Goal: Use online tool/utility: Utilize a website feature to perform a specific function

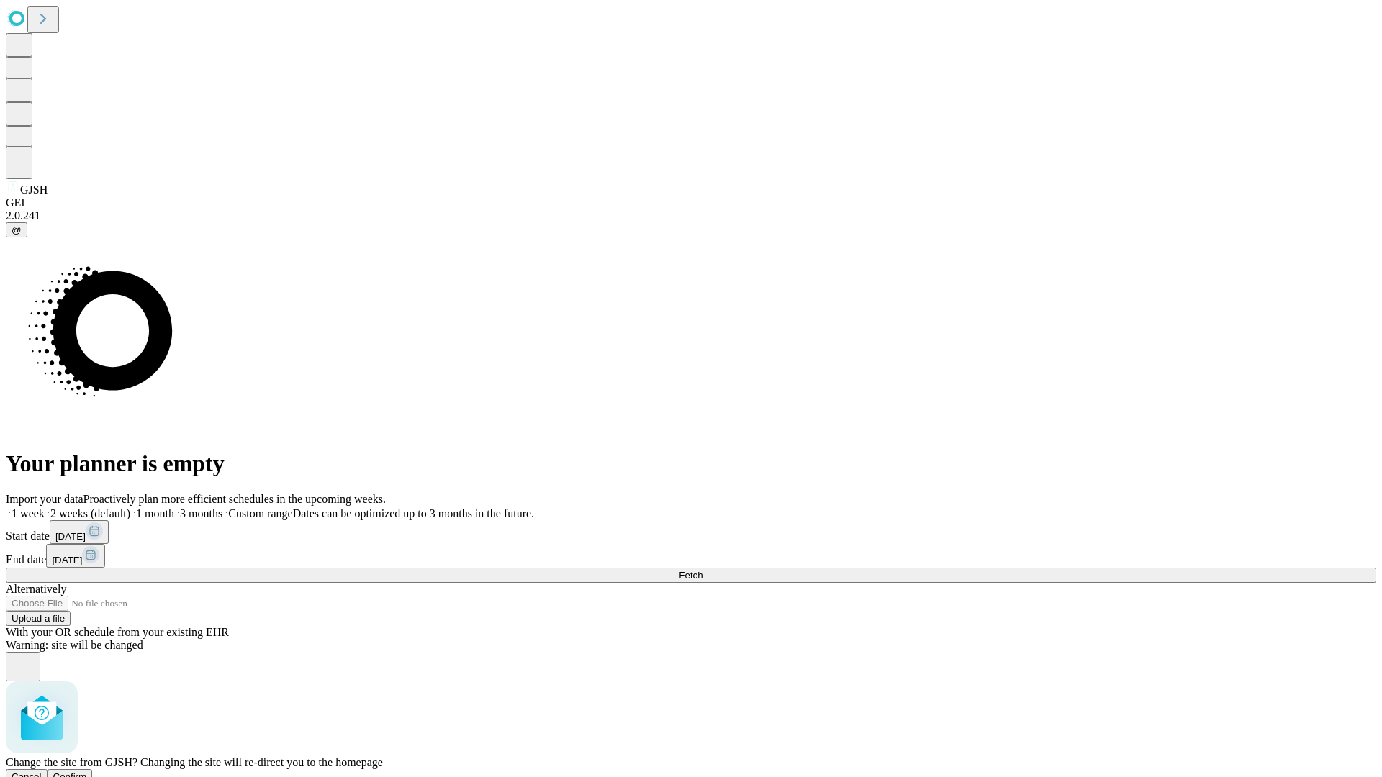
click at [87, 771] on span "Confirm" at bounding box center [70, 776] width 34 height 11
click at [45, 507] on label "1 week" at bounding box center [25, 513] width 39 height 12
click at [702, 570] on span "Fetch" at bounding box center [691, 575] width 24 height 11
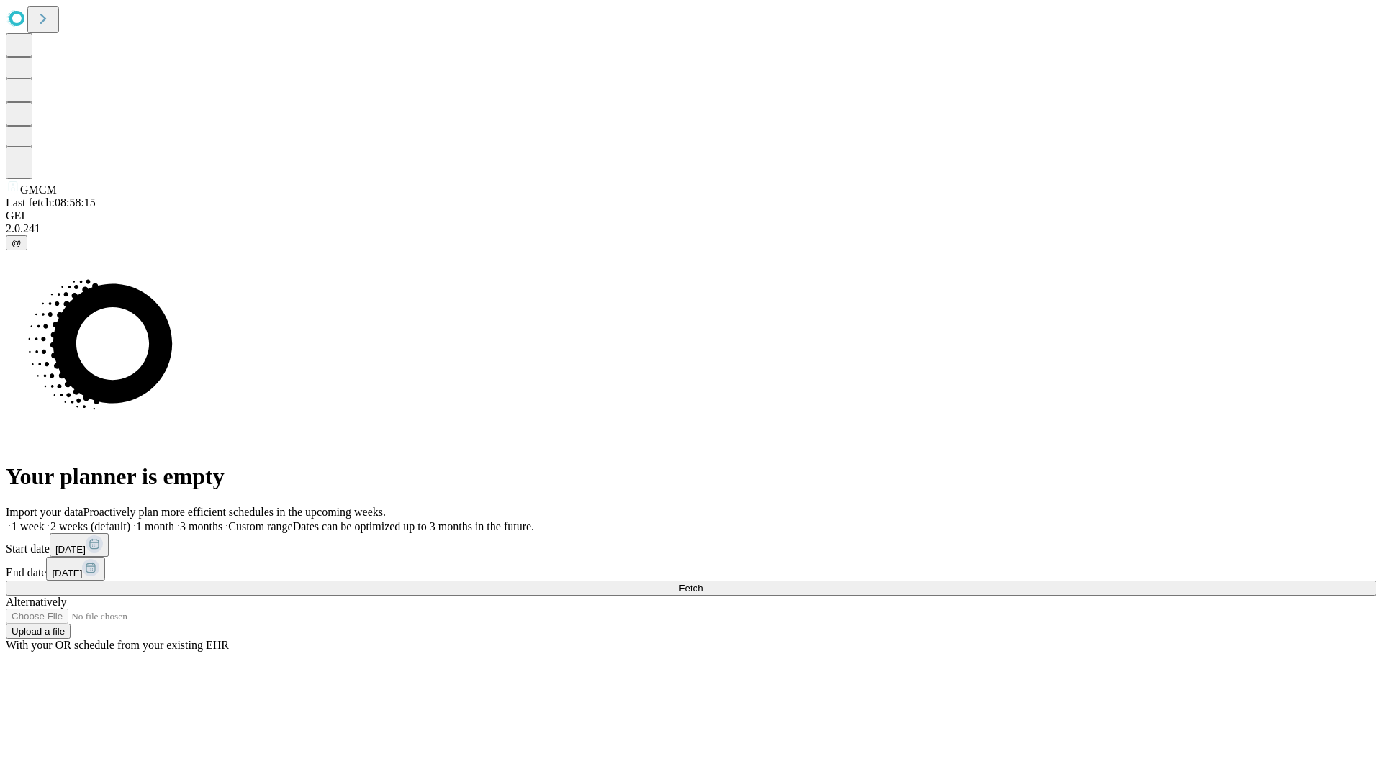
click at [45, 520] on label "1 week" at bounding box center [25, 526] width 39 height 12
click at [702, 583] on span "Fetch" at bounding box center [691, 588] width 24 height 11
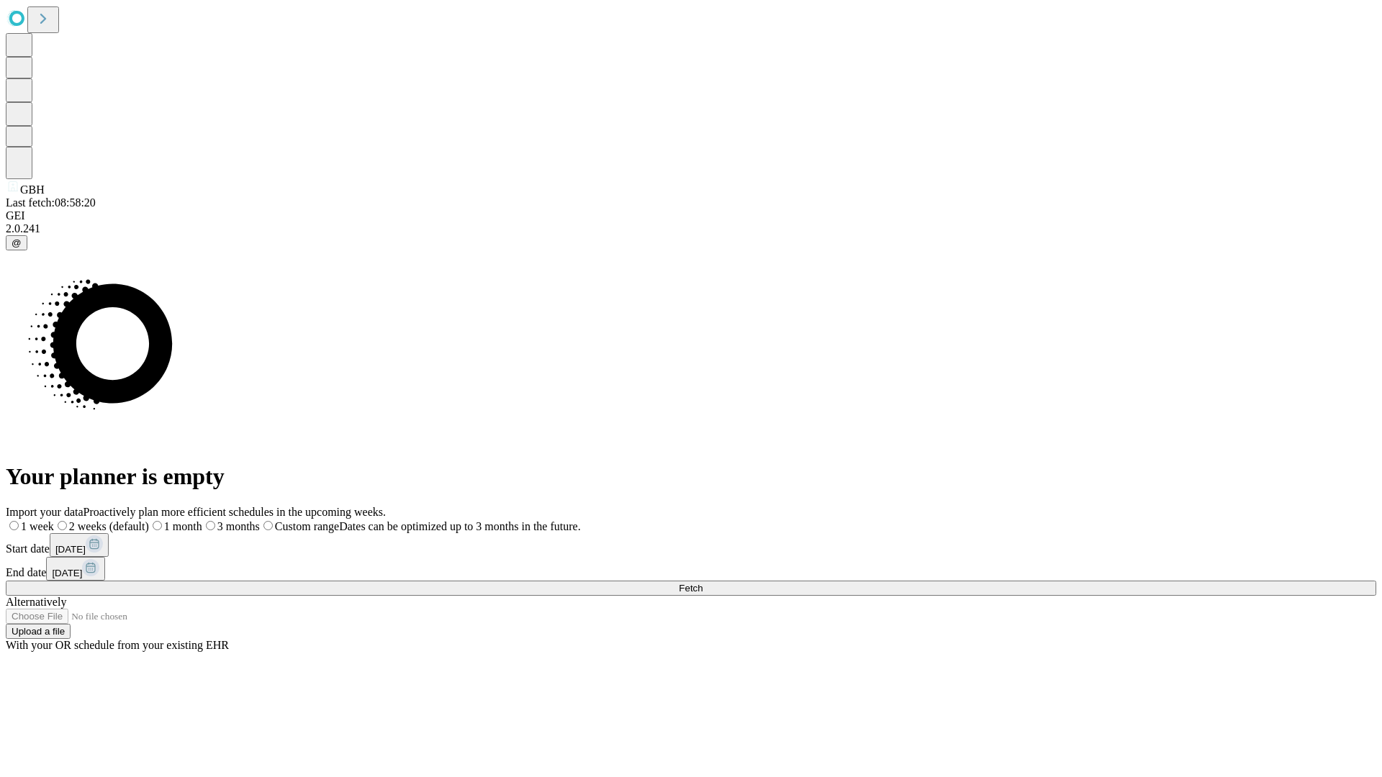
click at [54, 520] on label "1 week" at bounding box center [30, 526] width 48 height 12
click at [702, 583] on span "Fetch" at bounding box center [691, 588] width 24 height 11
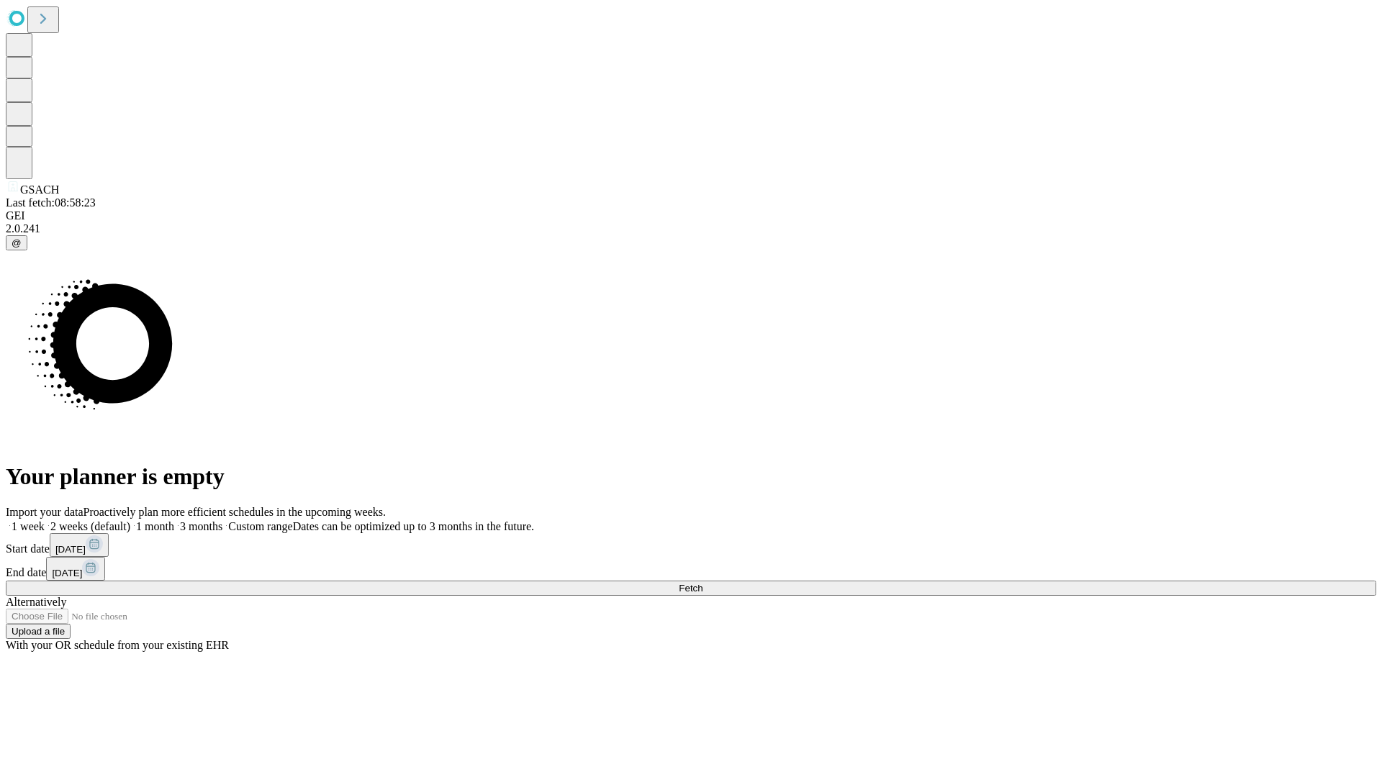
click at [45, 520] on label "1 week" at bounding box center [25, 526] width 39 height 12
click at [702, 583] on span "Fetch" at bounding box center [691, 588] width 24 height 11
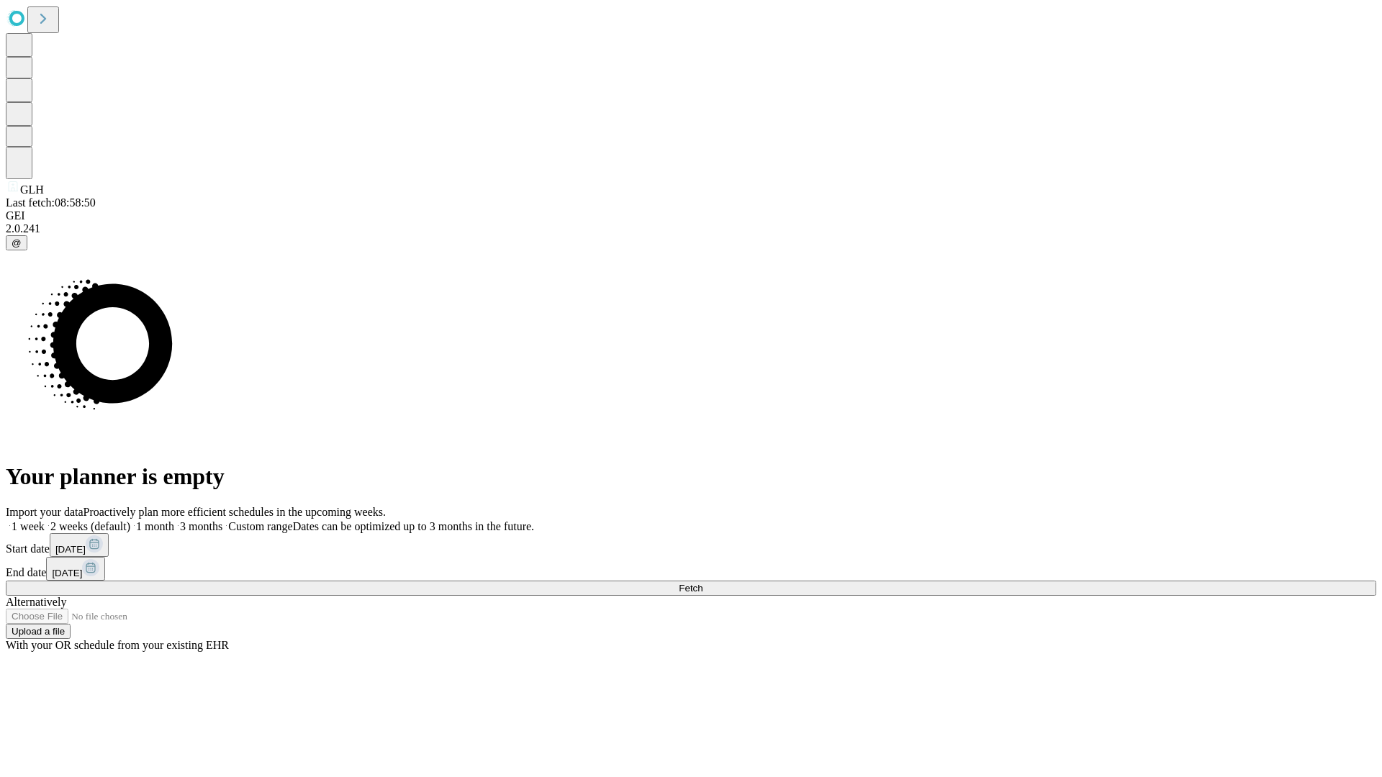
click at [45, 520] on label "1 week" at bounding box center [25, 526] width 39 height 12
click at [702, 583] on span "Fetch" at bounding box center [691, 588] width 24 height 11
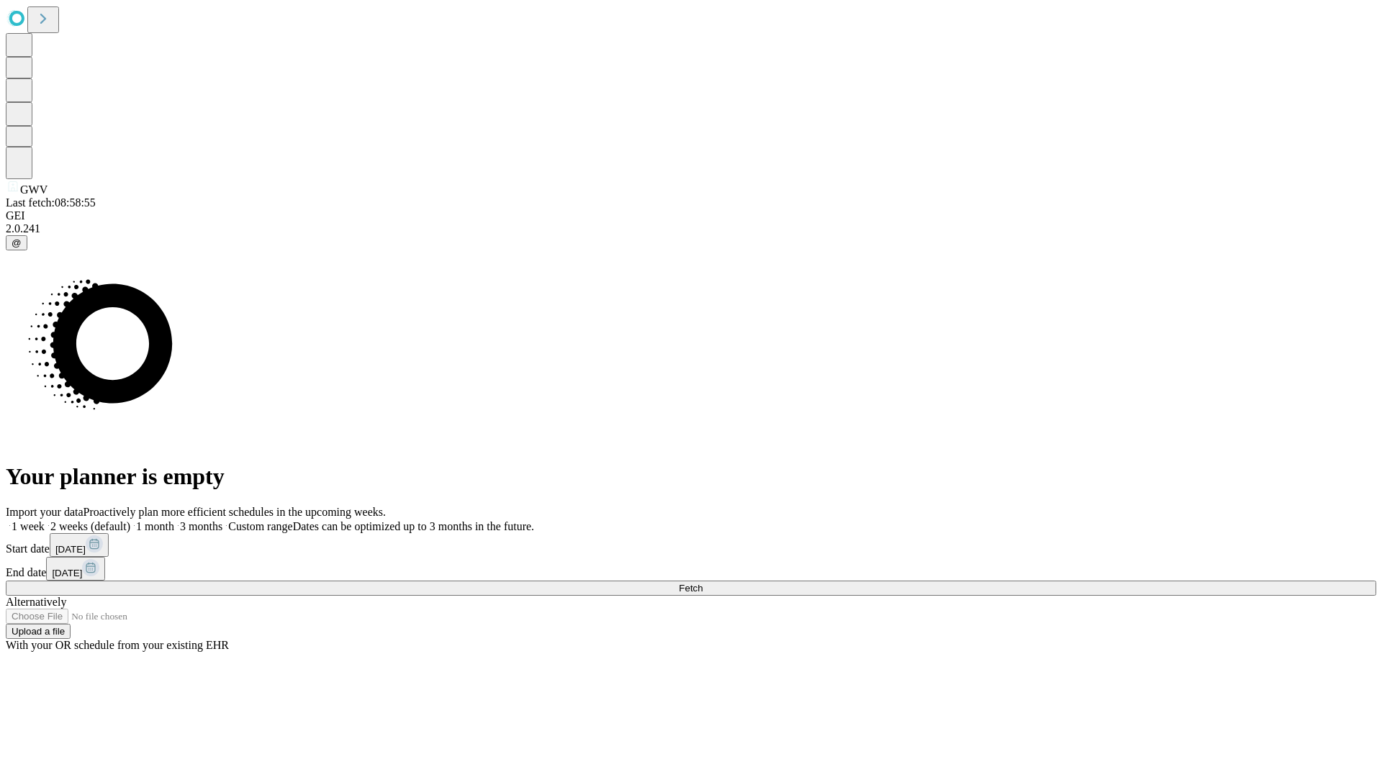
click at [45, 520] on label "1 week" at bounding box center [25, 526] width 39 height 12
click at [702, 583] on span "Fetch" at bounding box center [691, 588] width 24 height 11
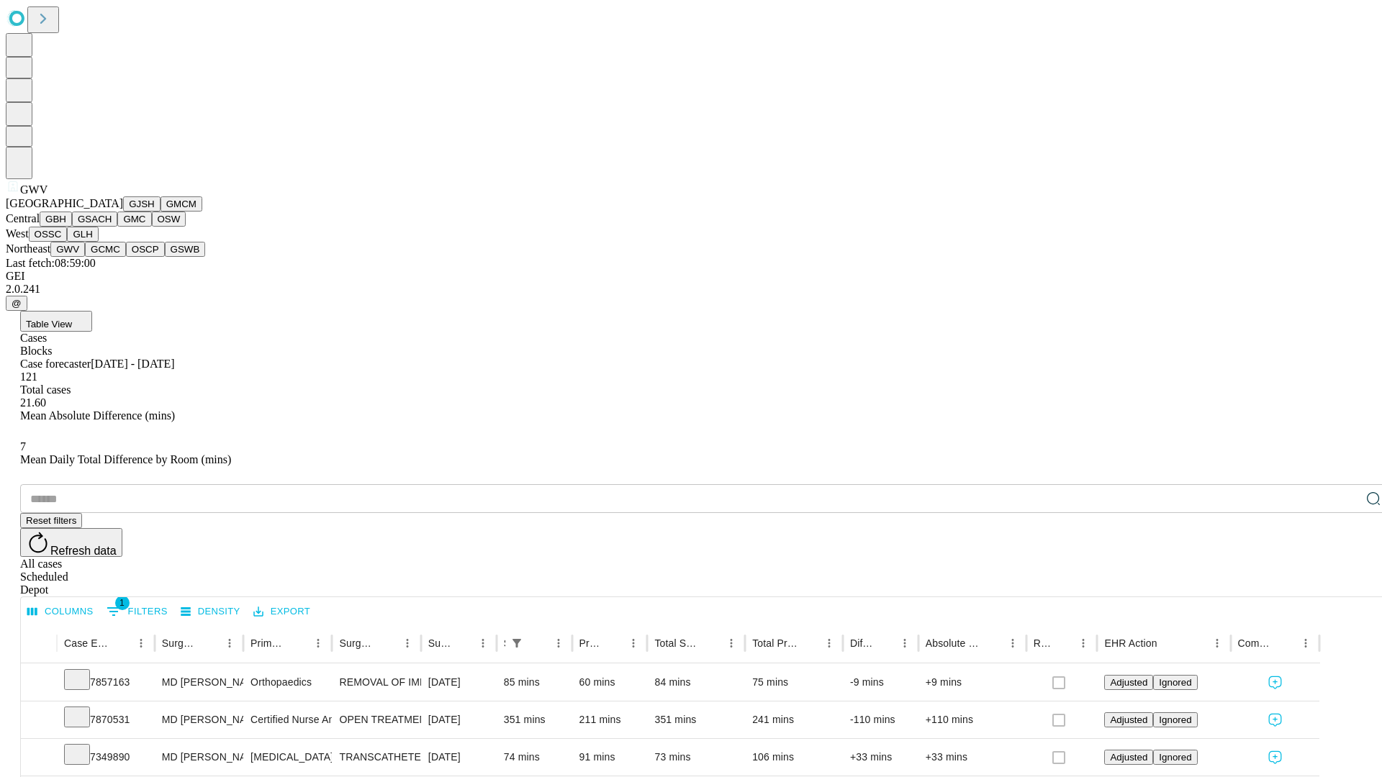
click at [112, 257] on button "GCMC" at bounding box center [105, 249] width 41 height 15
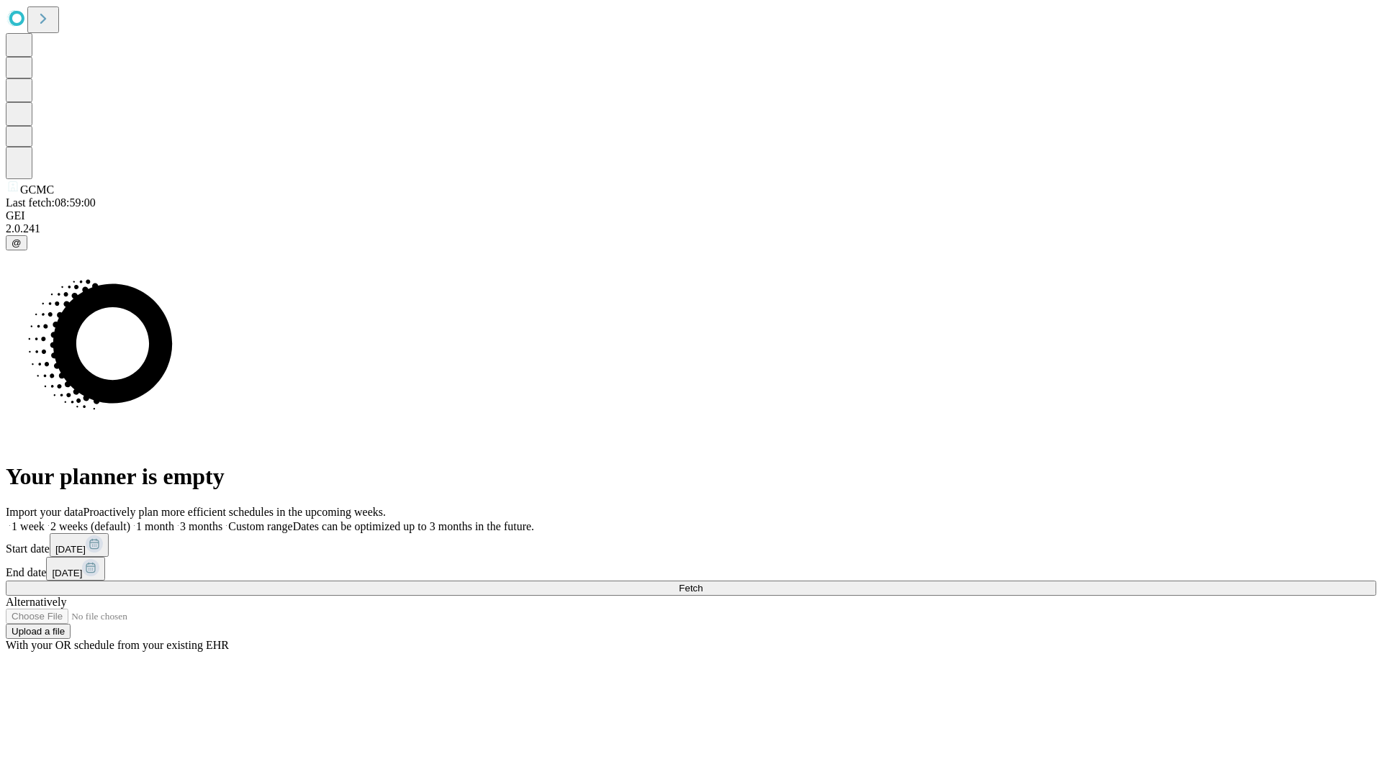
click at [702, 583] on span "Fetch" at bounding box center [691, 588] width 24 height 11
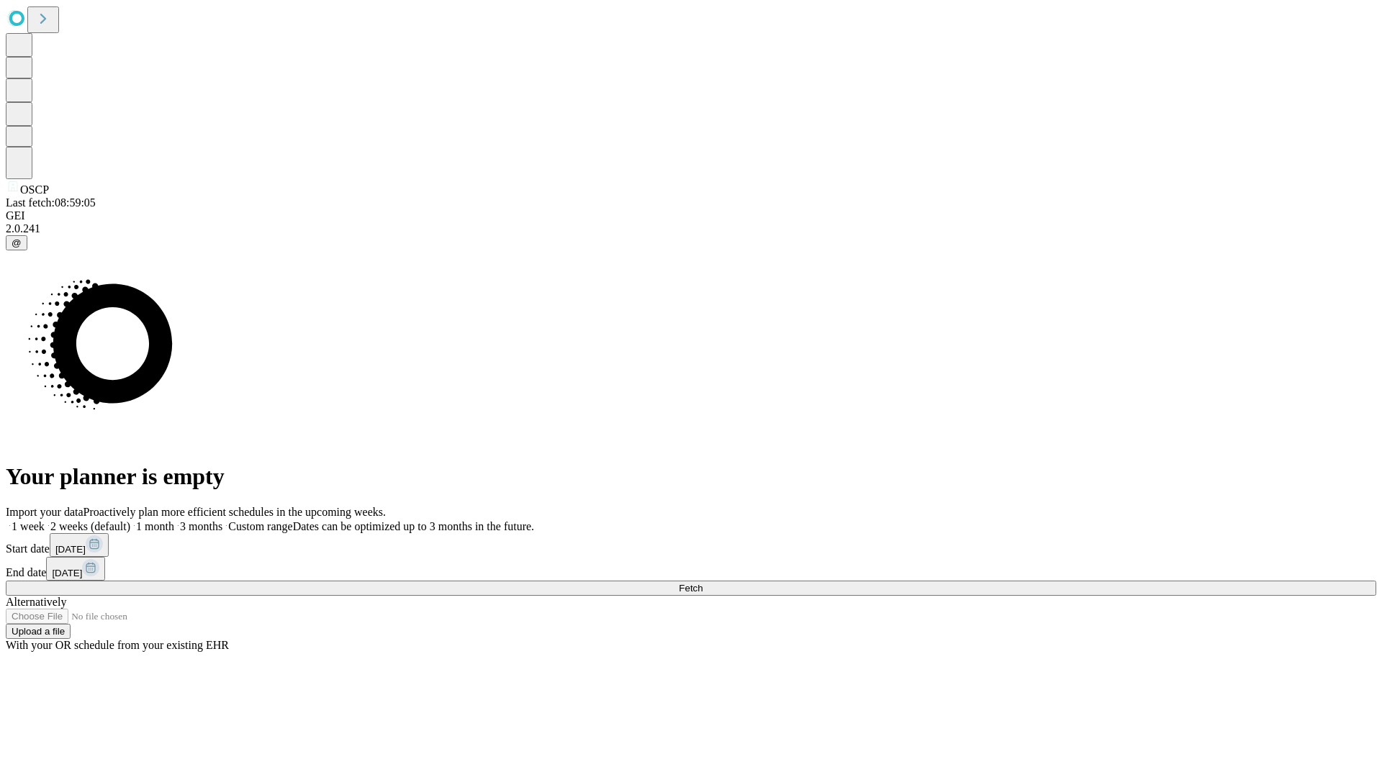
click at [45, 520] on label "1 week" at bounding box center [25, 526] width 39 height 12
click at [702, 583] on span "Fetch" at bounding box center [691, 588] width 24 height 11
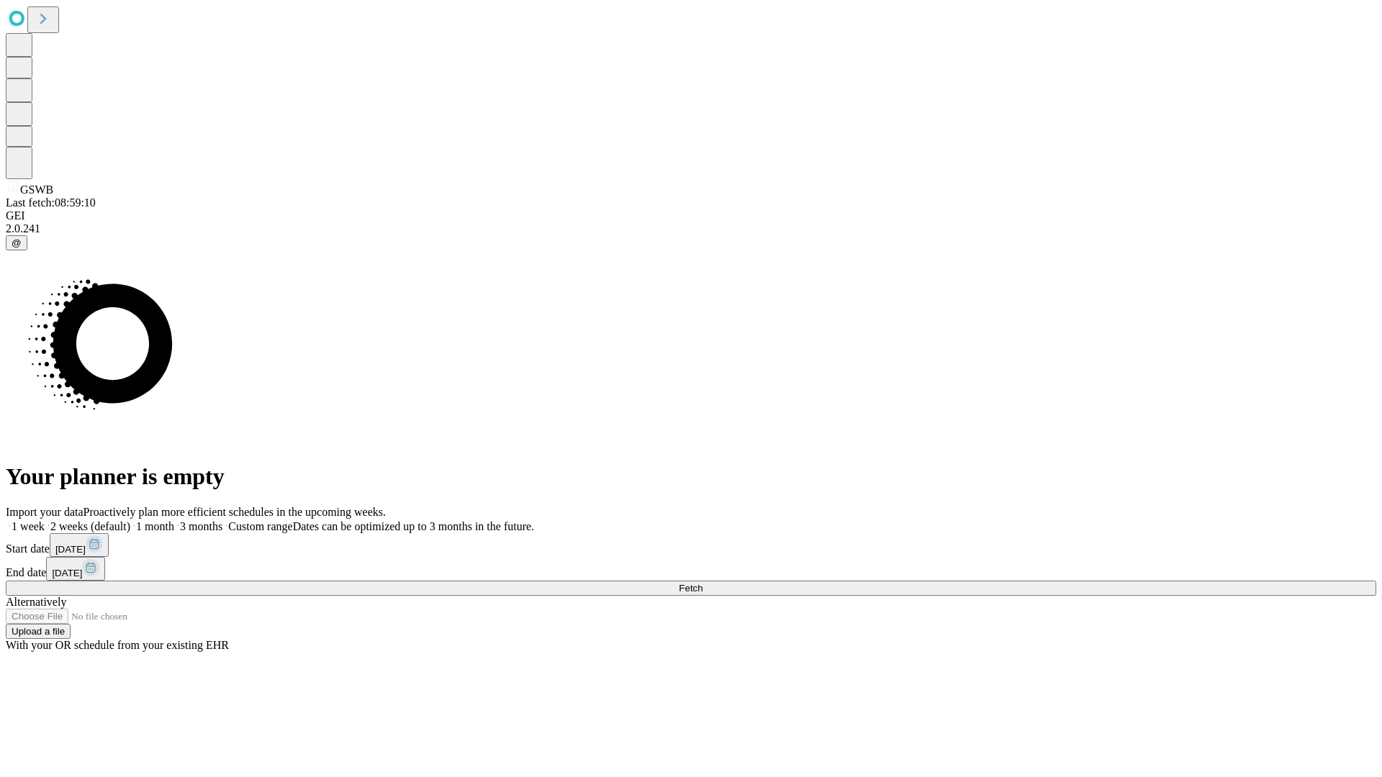
click at [702, 583] on span "Fetch" at bounding box center [691, 588] width 24 height 11
